Goal: Check status

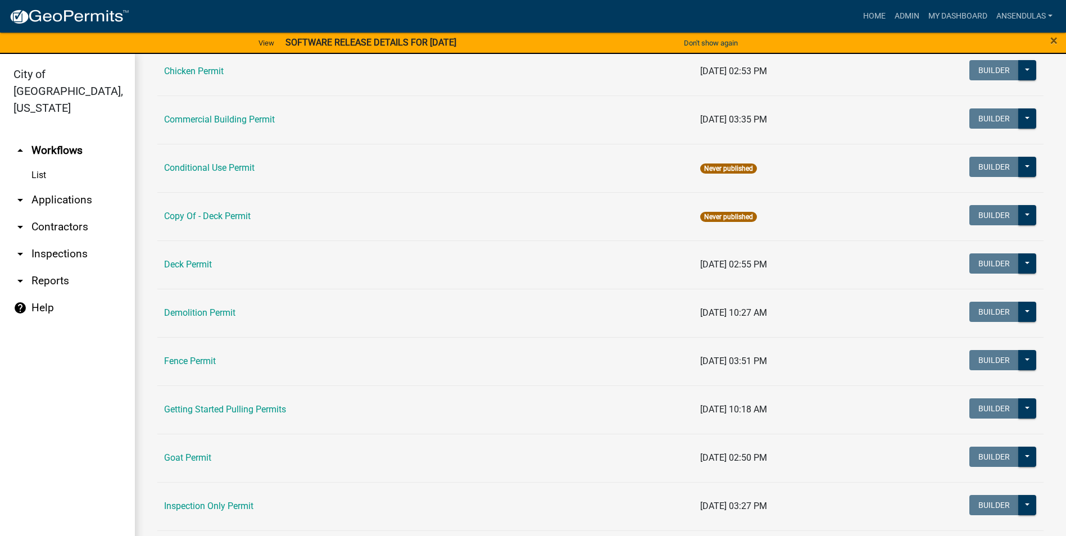
scroll to position [562, 0]
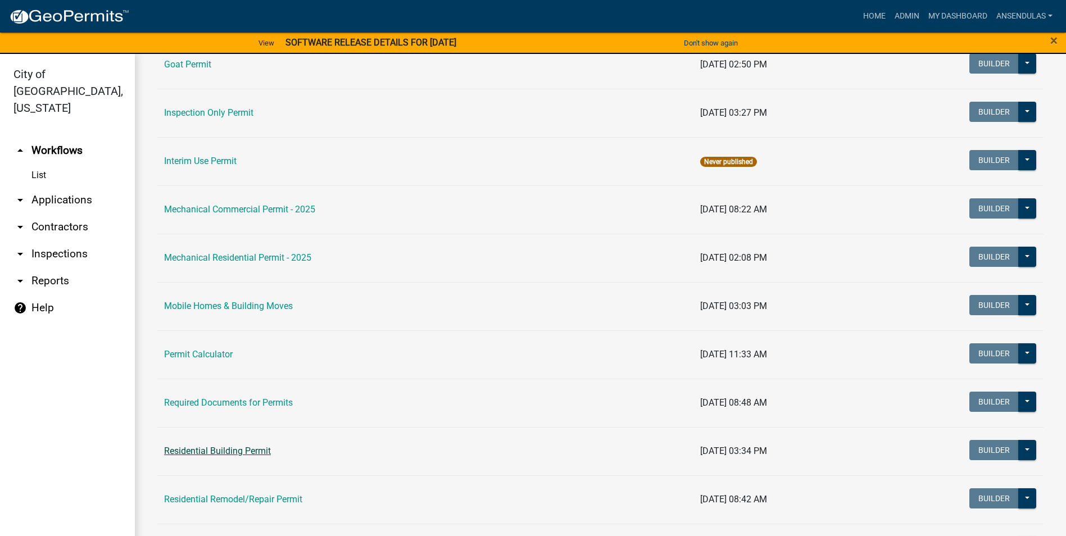
click at [220, 451] on link "Residential Building Permit" at bounding box center [217, 450] width 107 height 11
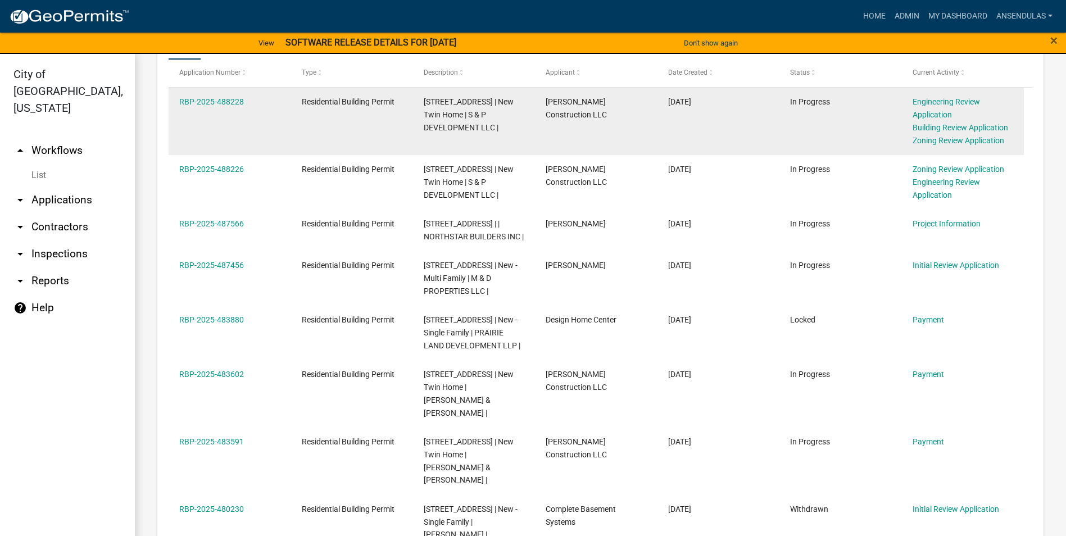
scroll to position [618, 0]
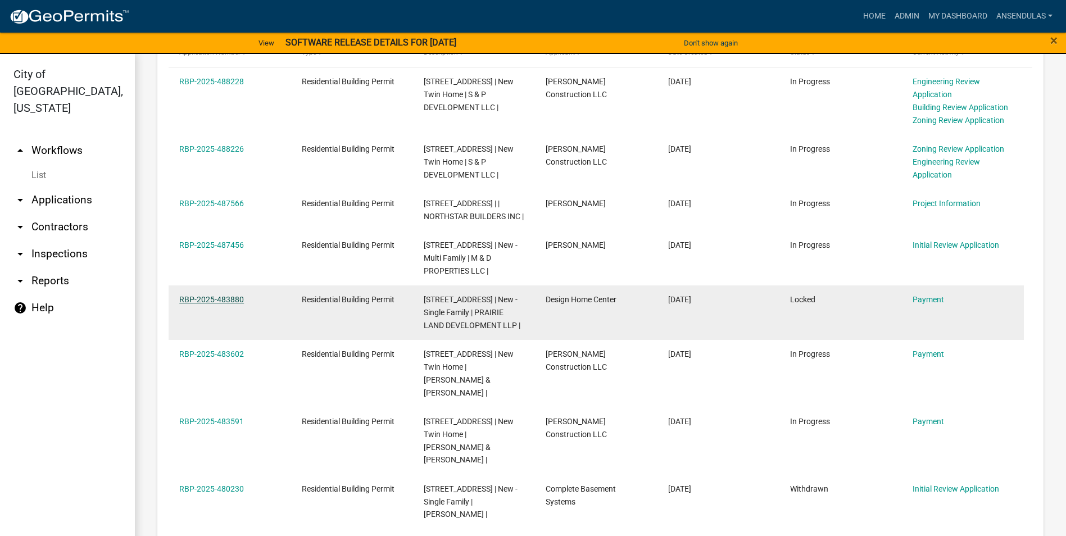
click at [224, 304] on link "RBP-2025-483880" at bounding box center [211, 299] width 65 height 9
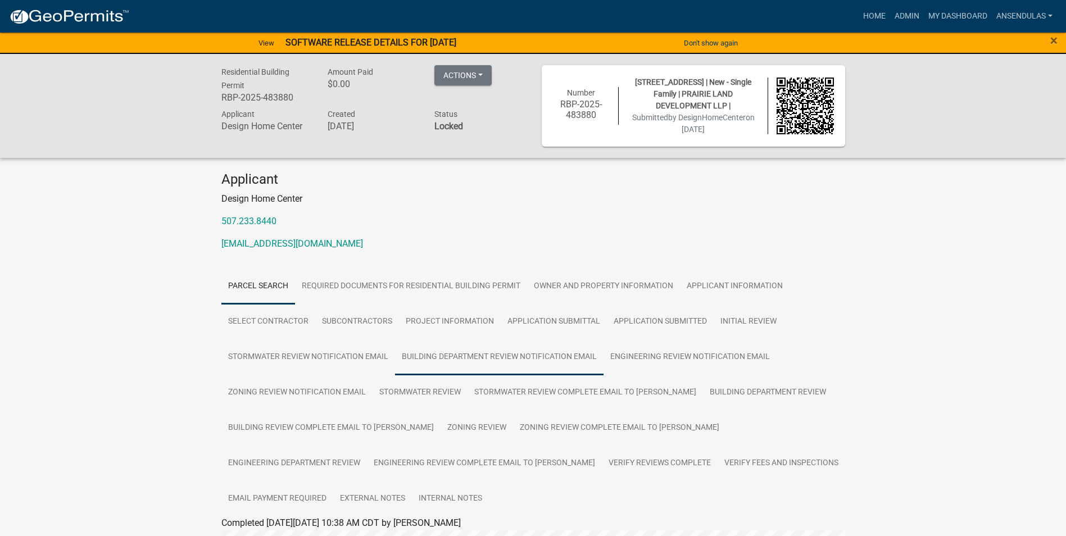
scroll to position [112, 0]
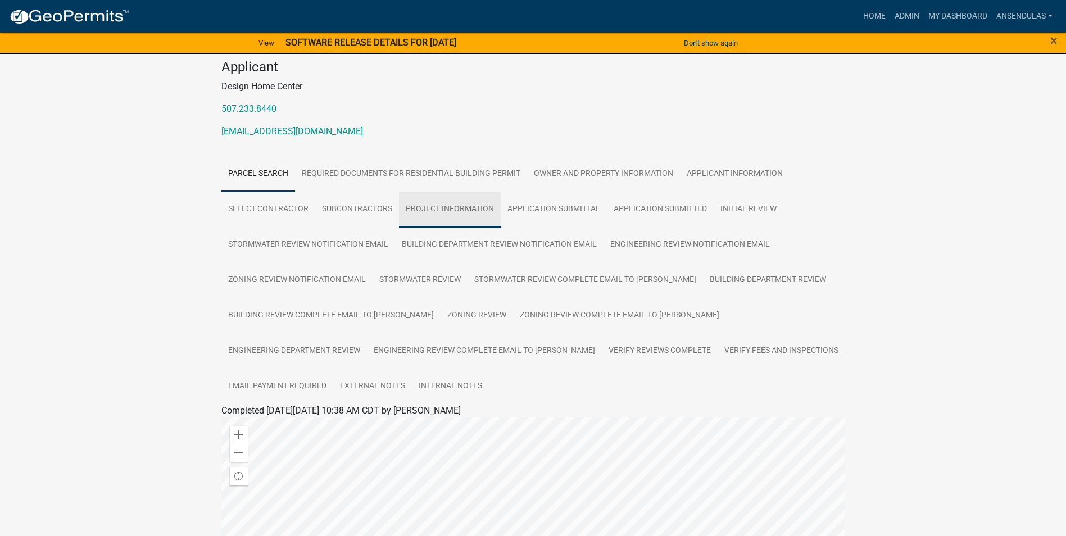
click at [439, 208] on link "Project Information" at bounding box center [450, 210] width 102 height 36
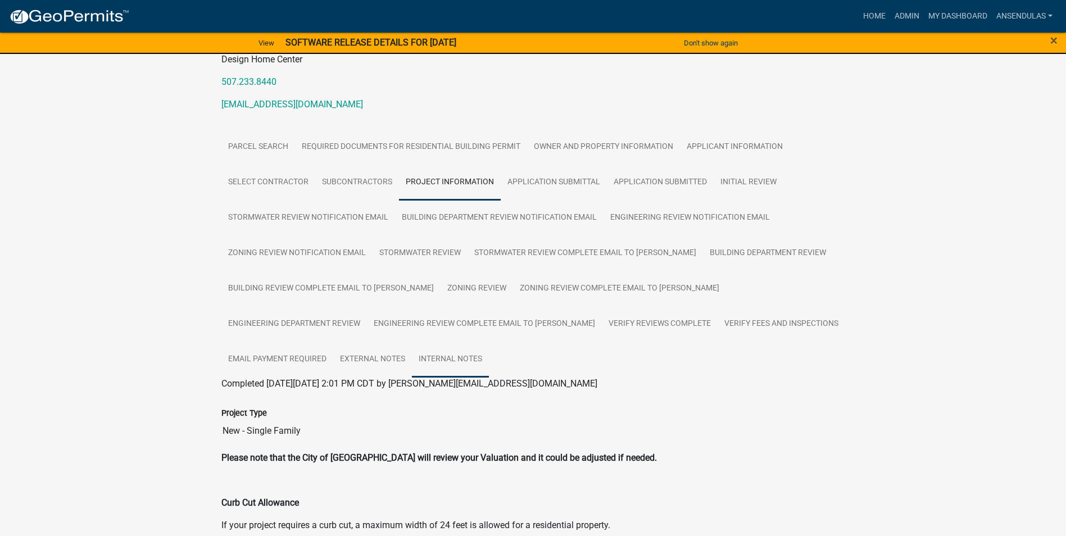
scroll to position [113, 0]
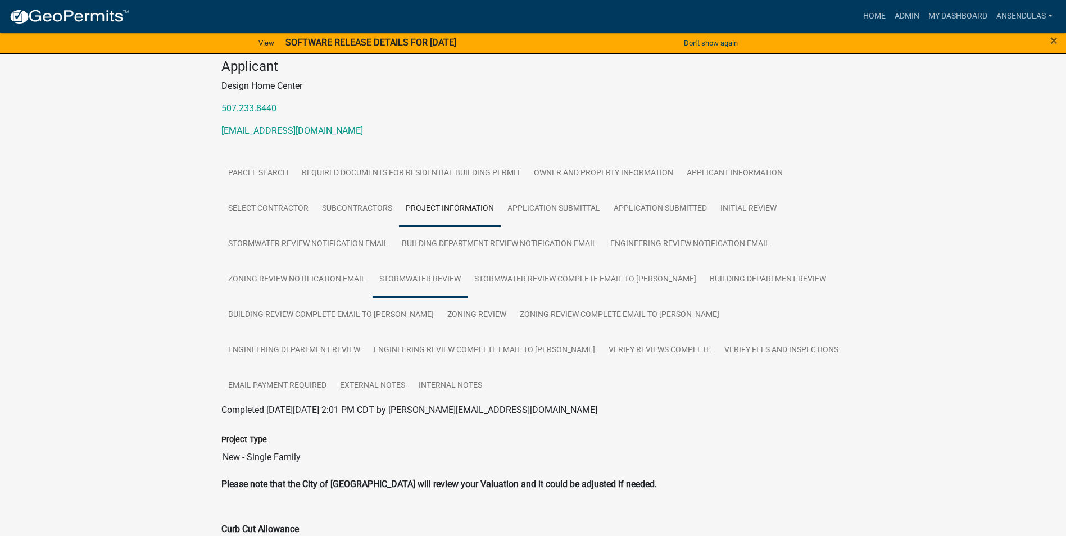
click at [399, 282] on link "Stormwater Review" at bounding box center [419, 280] width 95 height 36
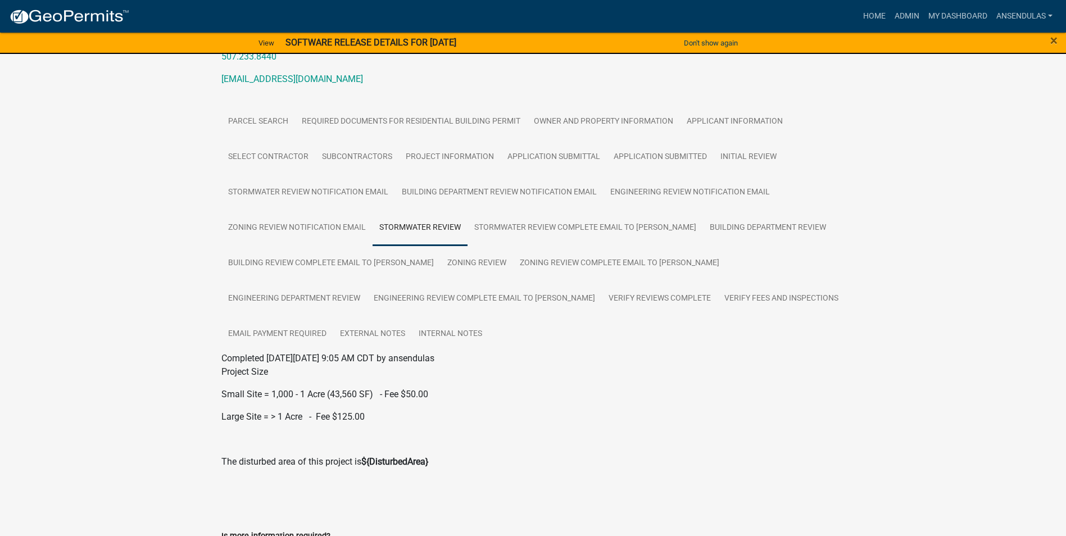
scroll to position [108, 0]
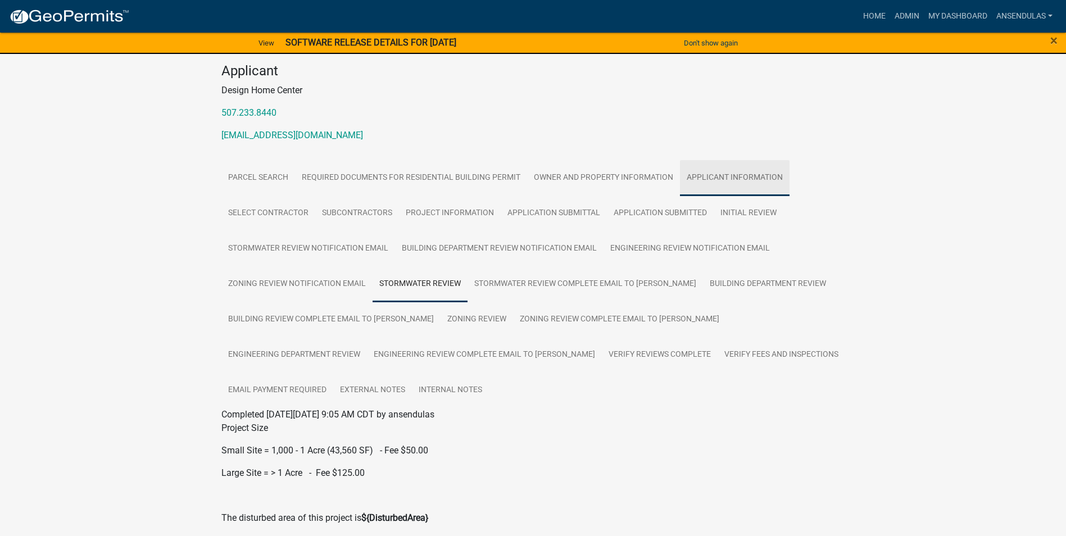
click at [713, 183] on link "Applicant Information" at bounding box center [735, 178] width 110 height 36
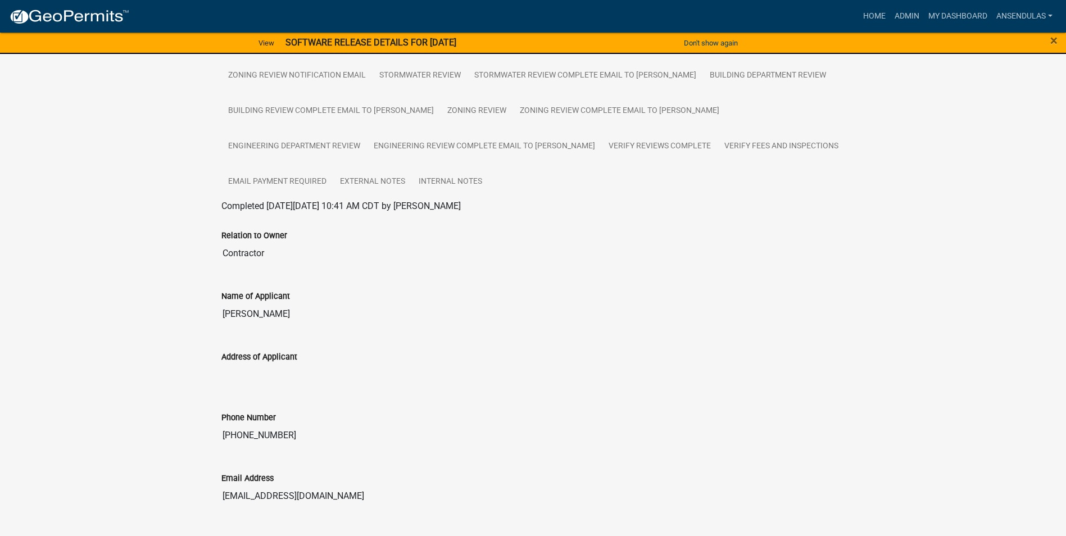
scroll to position [344, 0]
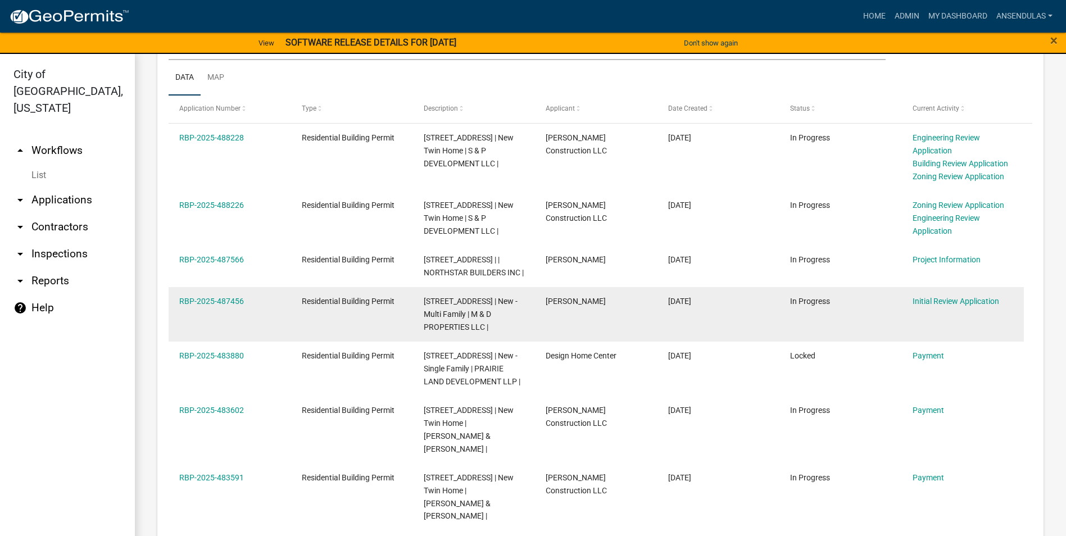
scroll to position [618, 0]
